Goal: Information Seeking & Learning: Learn about a topic

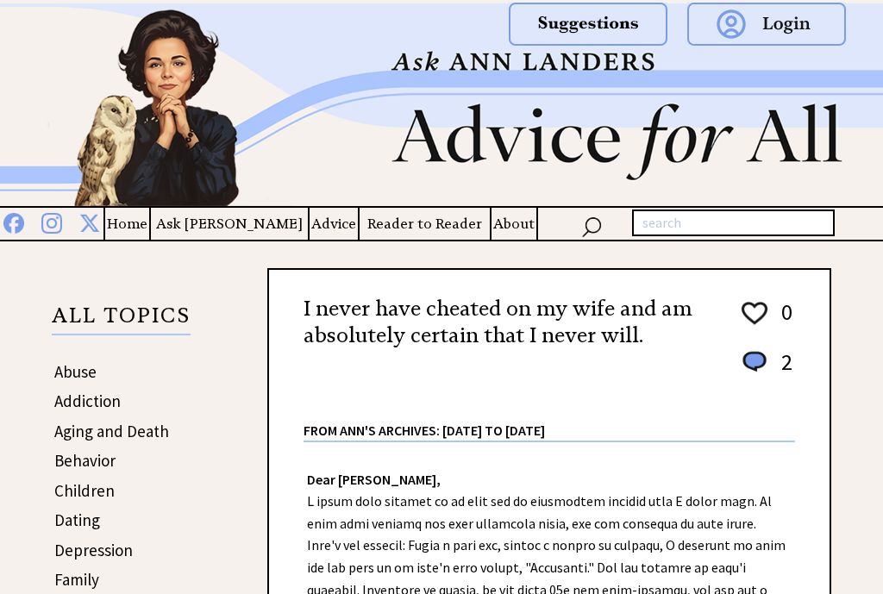
click at [644, 78] on img at bounding box center [441, 104] width 883 height 203
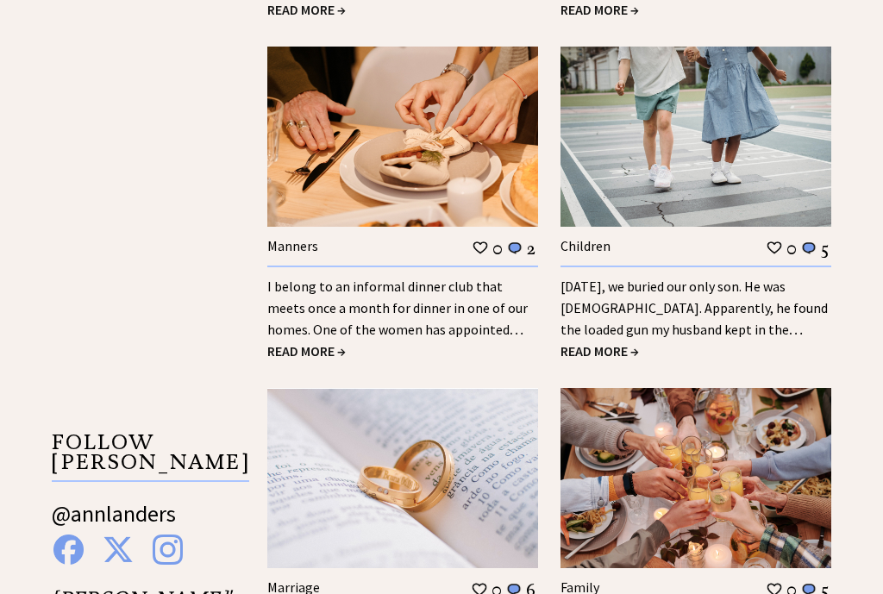
scroll to position [2288, 0]
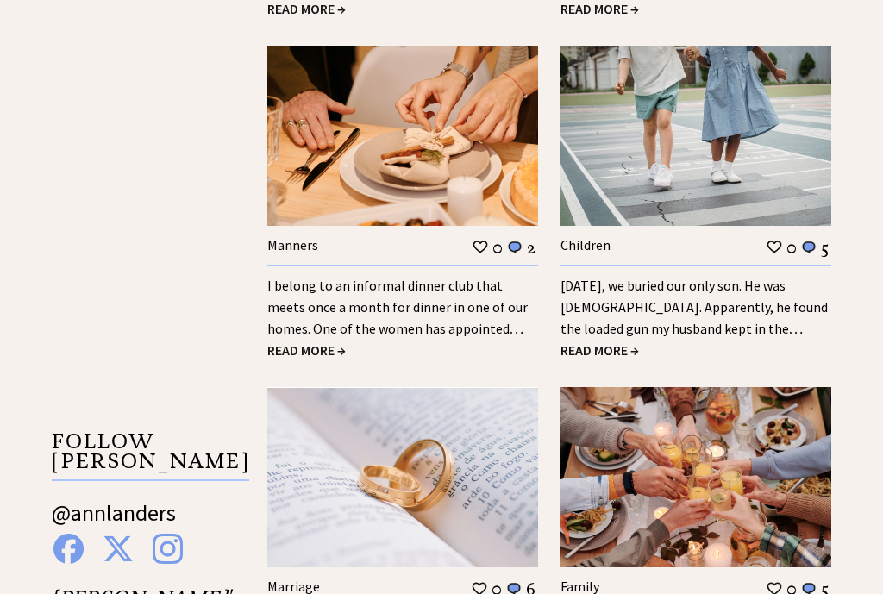
click at [405, 283] on link "I belong to an informal dinner club that meets once a month for dinner in one o…" at bounding box center [397, 318] width 260 height 82
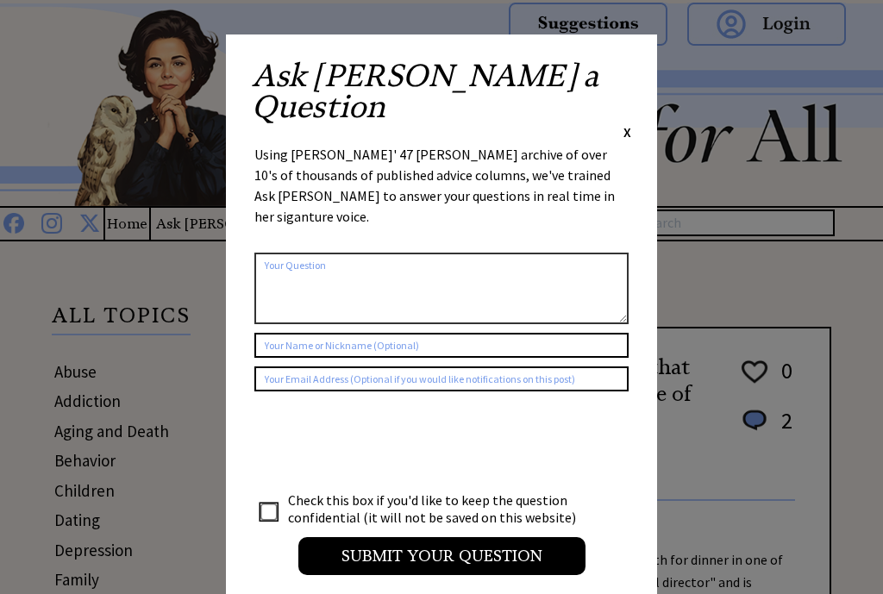
click at [630, 123] on span "X" at bounding box center [627, 131] width 8 height 17
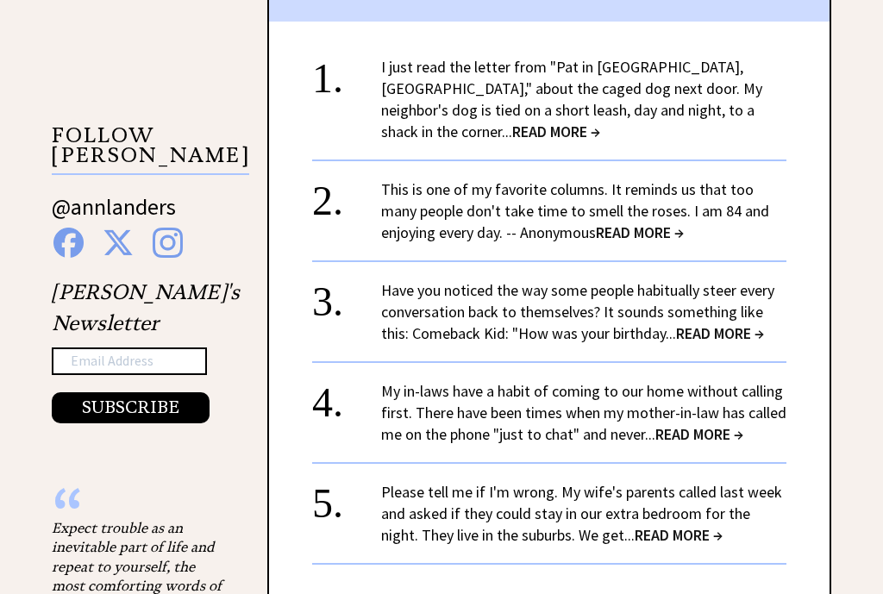
scroll to position [1556, 0]
click at [657, 524] on span "READ MORE →" at bounding box center [679, 534] width 88 height 20
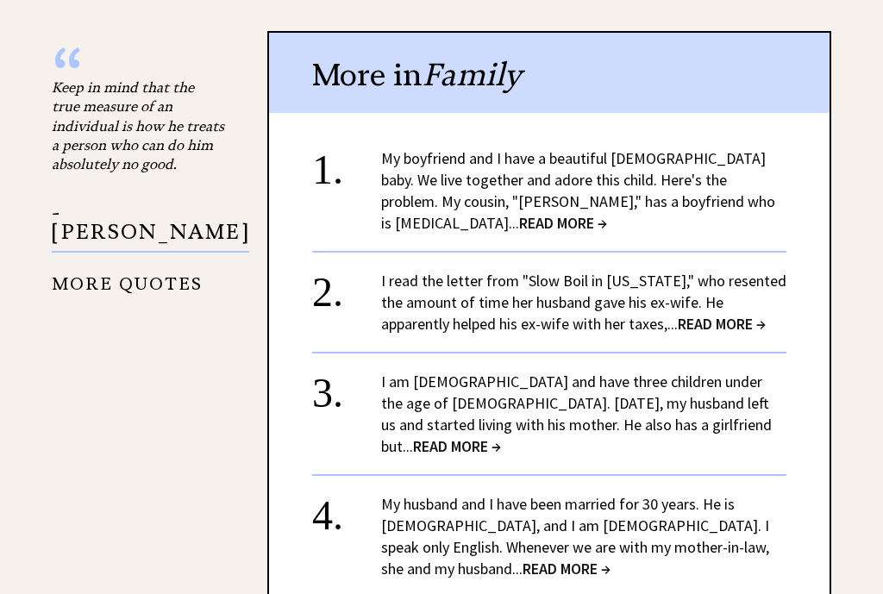
scroll to position [1998, 0]
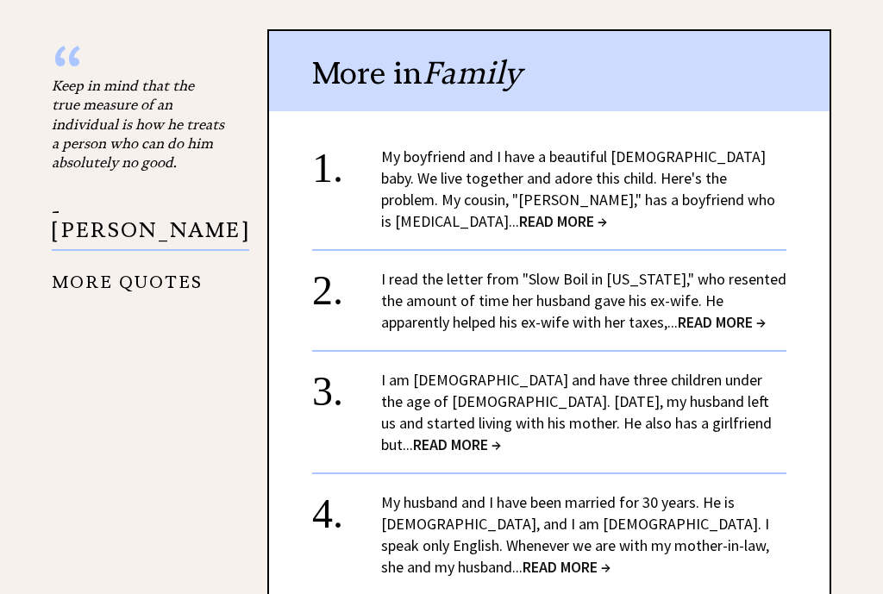
click at [610, 557] on span "READ MORE →" at bounding box center [566, 567] width 88 height 20
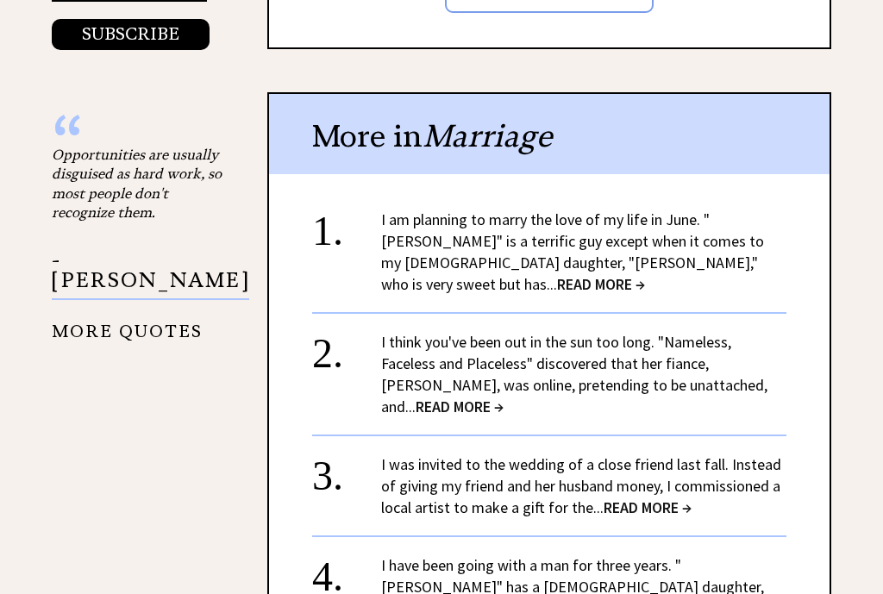
scroll to position [1929, 0]
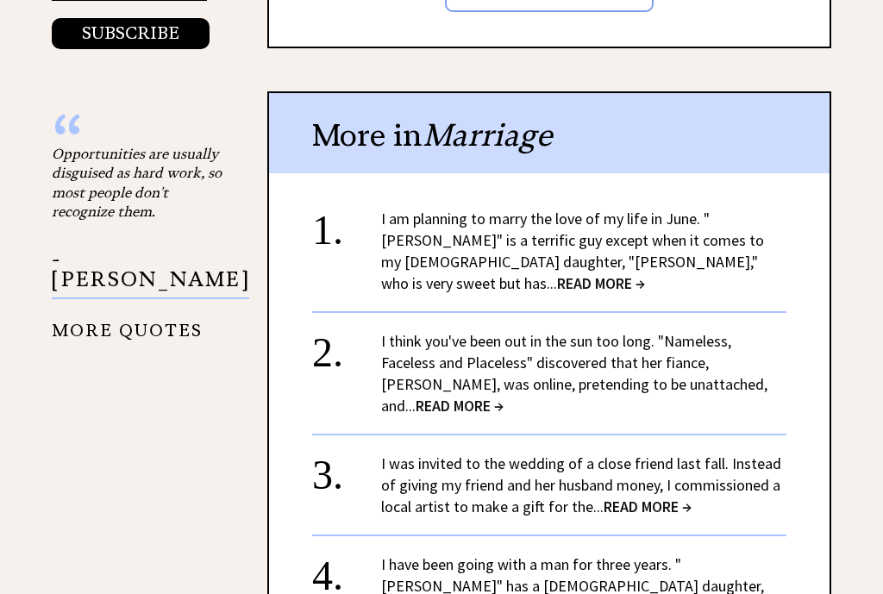
click at [645, 273] on span "READ MORE →" at bounding box center [601, 283] width 88 height 20
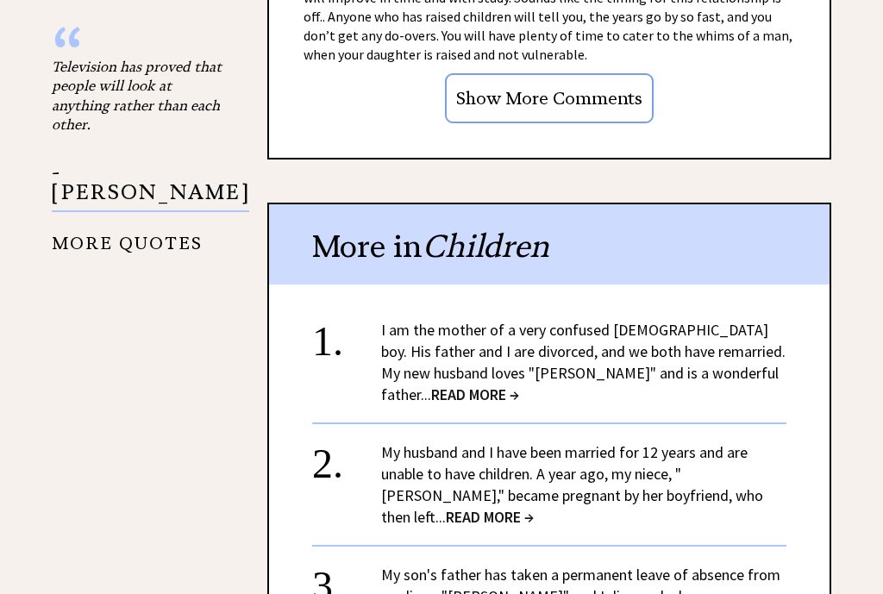
scroll to position [2017, 0]
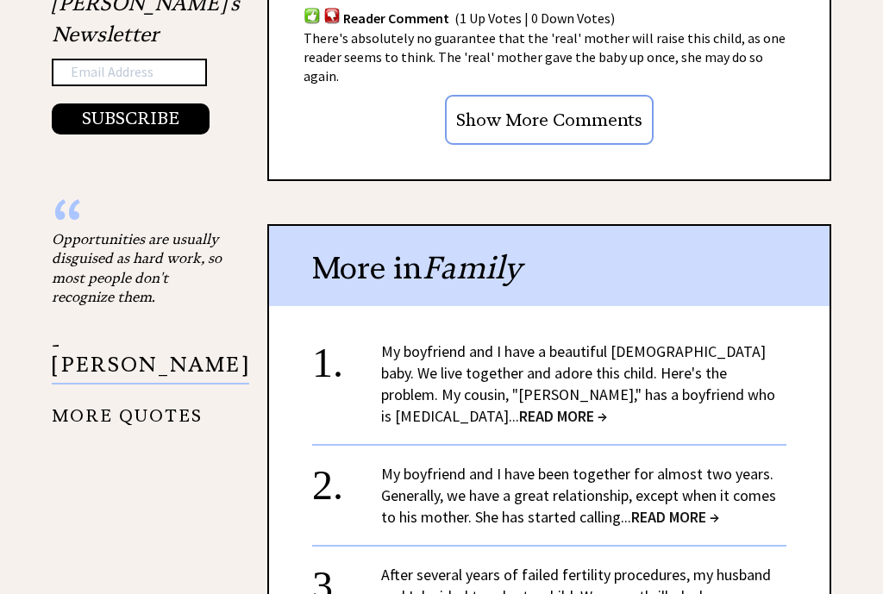
scroll to position [1845, 0]
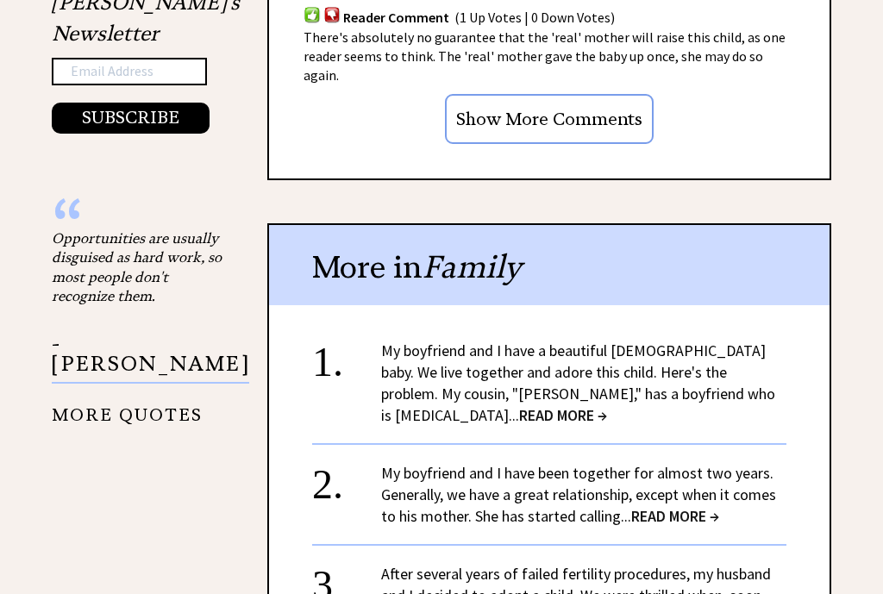
click at [607, 405] on span "READ MORE →" at bounding box center [563, 415] width 88 height 20
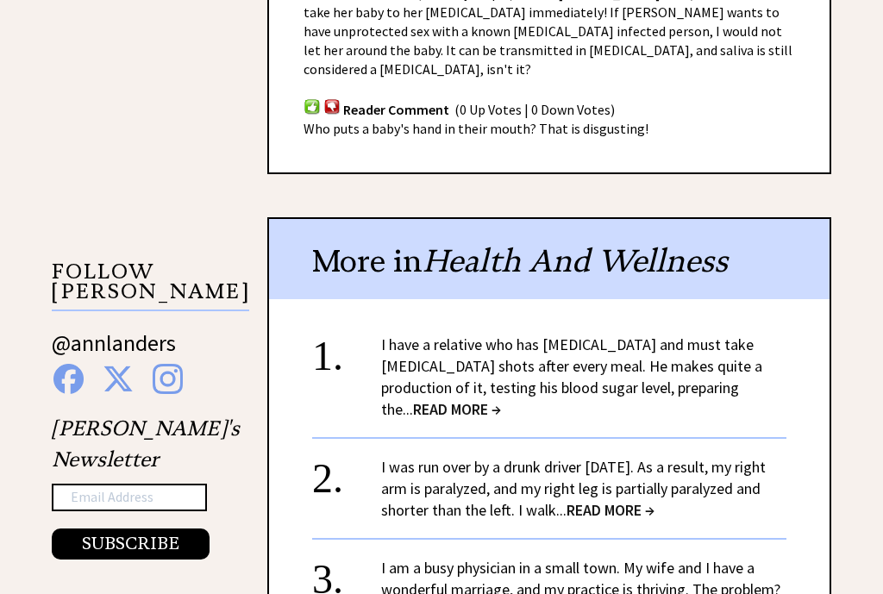
scroll to position [1420, 0]
